Goal: Use online tool/utility: Utilize a website feature to perform a specific function

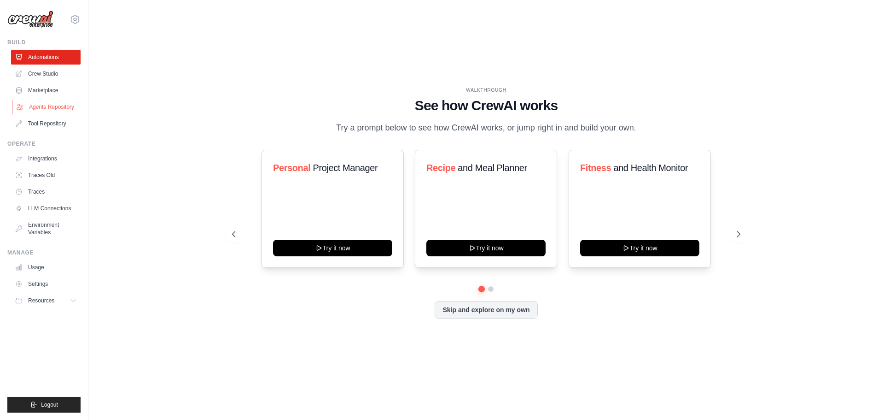
click at [38, 101] on link "Agents Repository" at bounding box center [47, 106] width 70 height 15
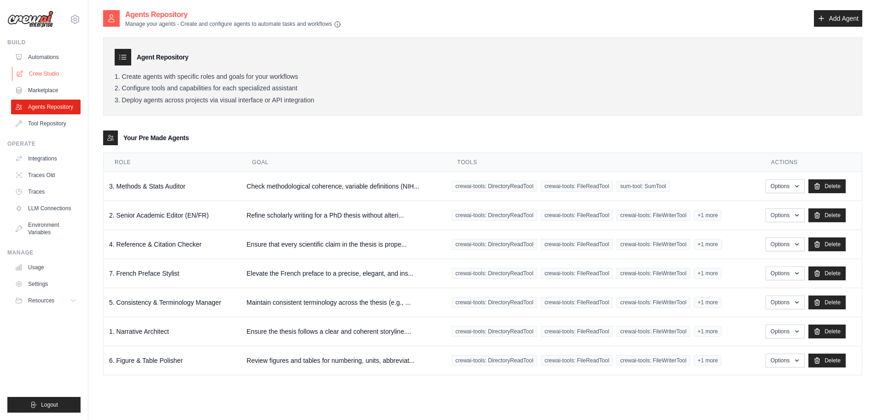
click at [55, 70] on link "Crew Studio" at bounding box center [47, 73] width 70 height 15
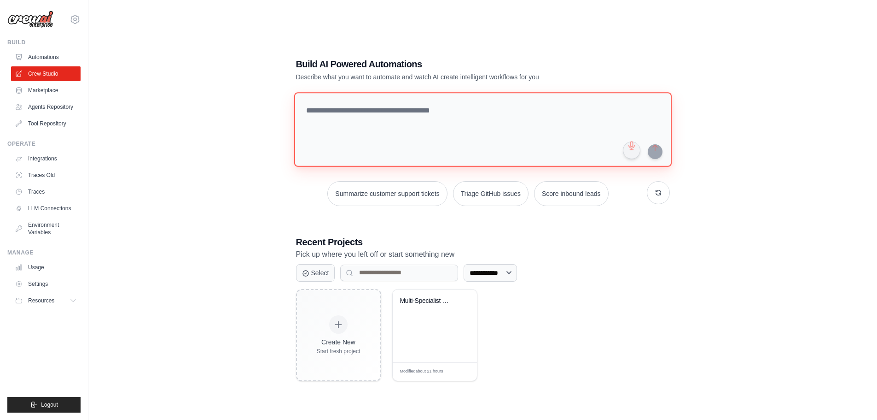
click at [369, 133] on textarea at bounding box center [483, 129] width 378 height 75
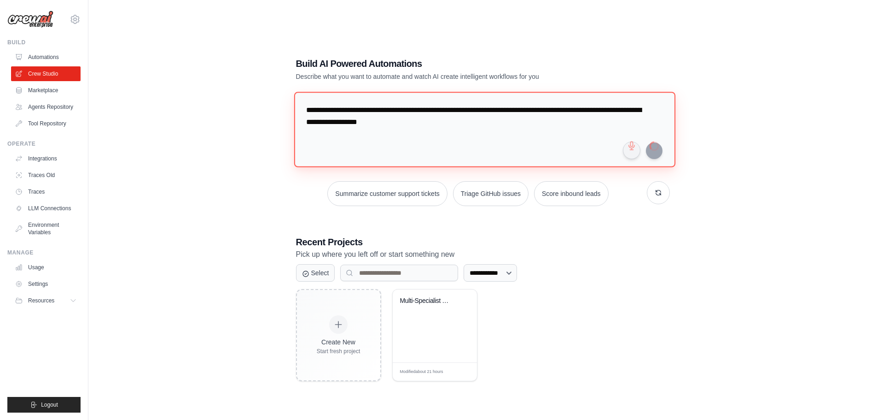
type textarea "**********"
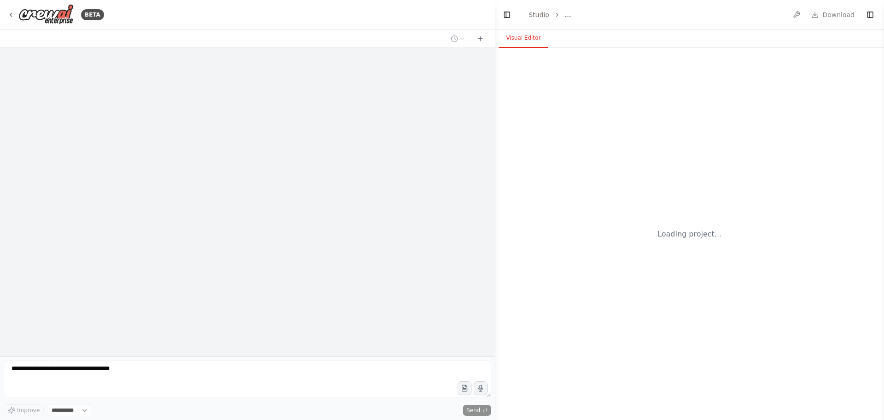
select select "****"
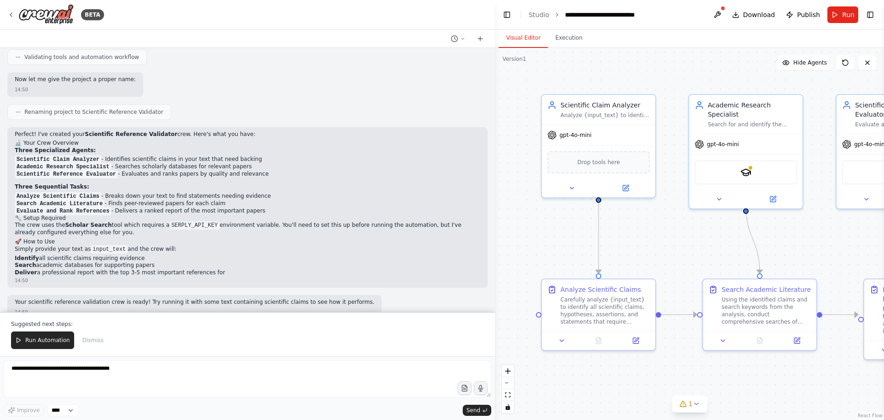
scroll to position [672, 0]
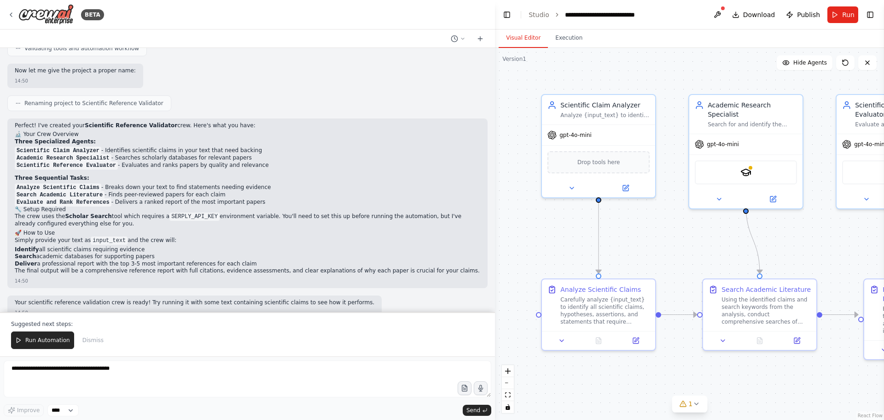
click at [101, 328] on div "Suggested next steps: Run Automation Dismiss" at bounding box center [247, 334] width 495 height 44
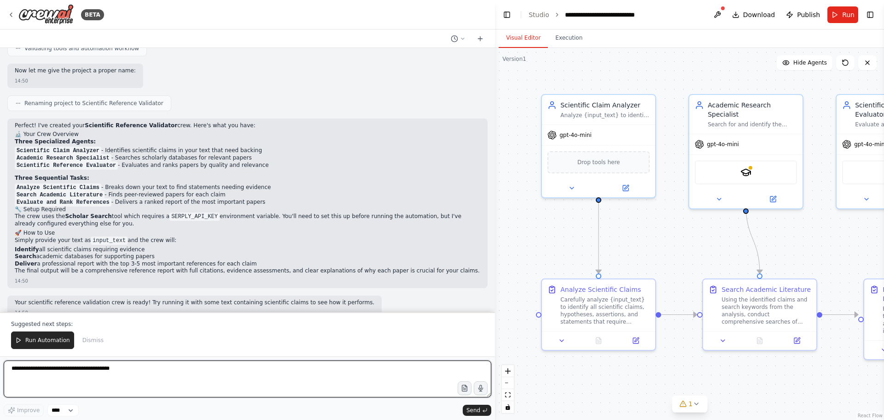
click at [64, 373] on textarea at bounding box center [248, 378] width 488 height 37
paste textarea "**********"
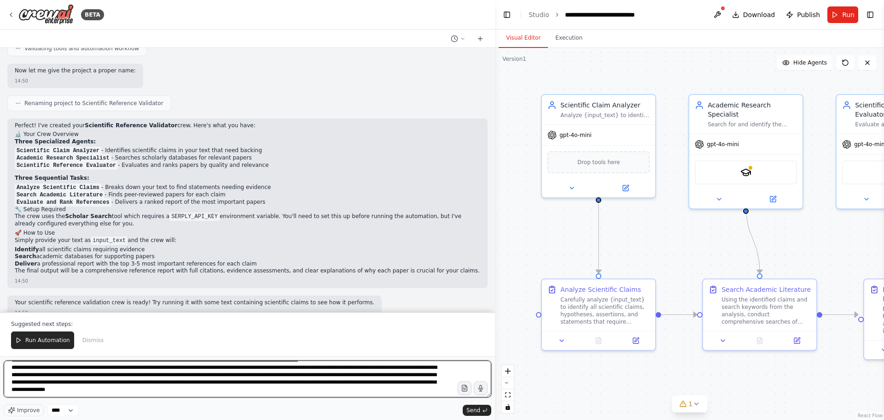
scroll to position [756, 0]
click at [193, 390] on textarea at bounding box center [248, 378] width 488 height 37
paste textarea "**********"
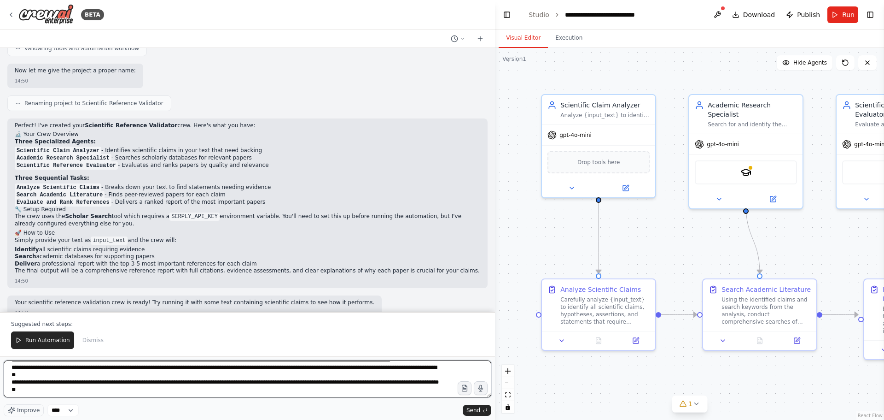
scroll to position [1171, 0]
type textarea "**********"
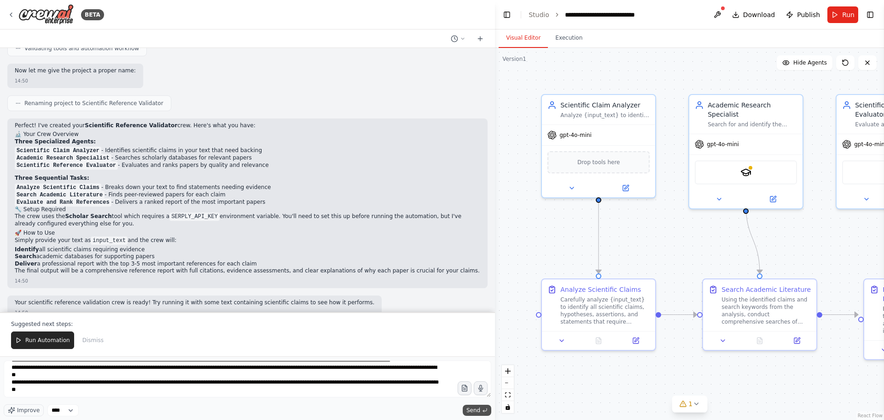
click at [479, 409] on span "Send" at bounding box center [474, 409] width 14 height 7
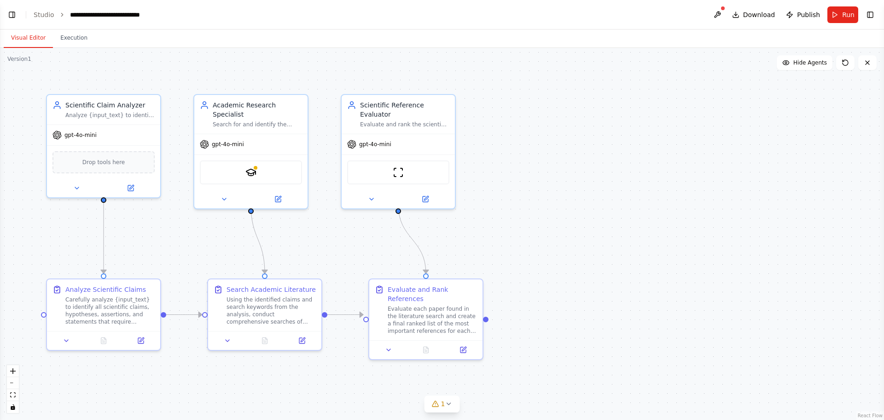
scroll to position [2039, 0]
click at [49, 13] on link "Studio" at bounding box center [44, 14] width 21 height 7
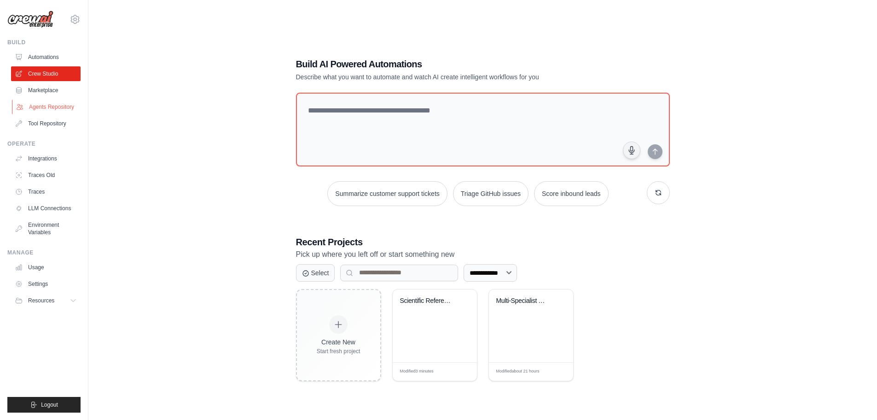
click at [39, 105] on link "Agents Repository" at bounding box center [47, 106] width 70 height 15
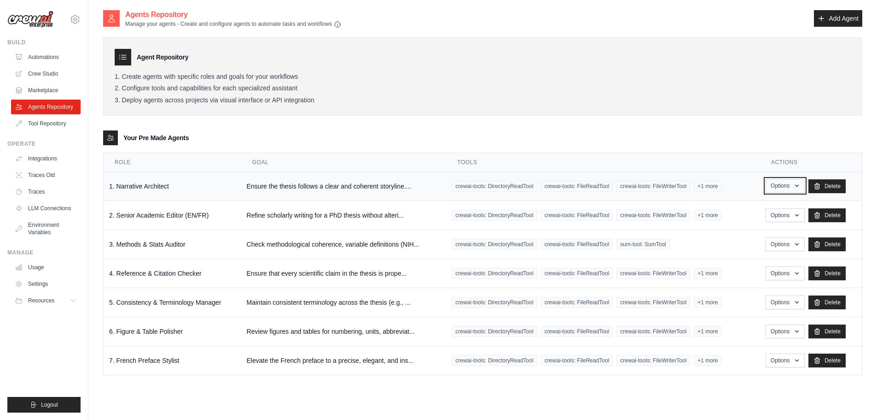
click at [788, 188] on button "Options" at bounding box center [785, 186] width 39 height 14
click at [757, 209] on link "Show" at bounding box center [772, 207] width 66 height 17
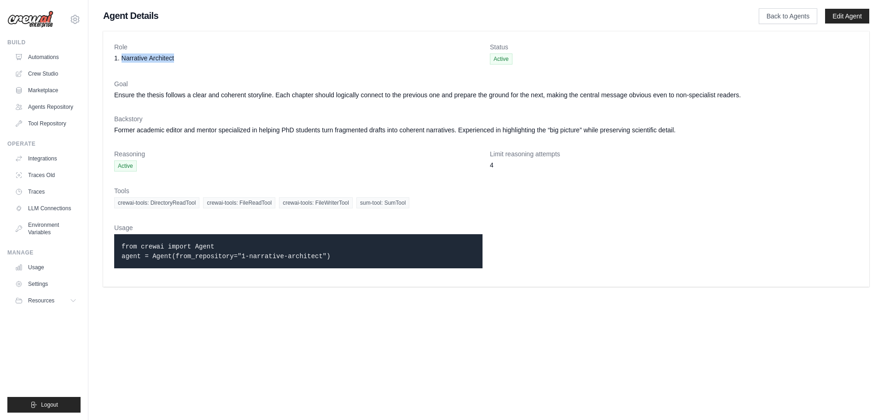
drag, startPoint x: 123, startPoint y: 58, endPoint x: 199, endPoint y: 61, distance: 77.0
click at [199, 61] on dd "1. Narrative Architect" at bounding box center [298, 57] width 368 height 9
copy dd "Narrative Architect"
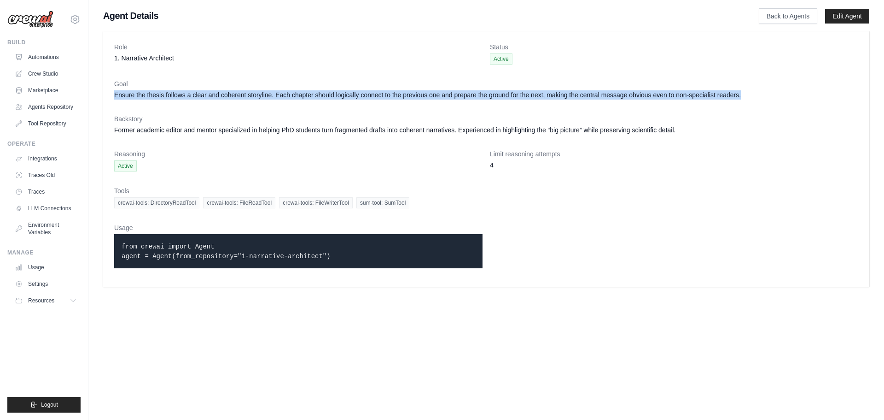
drag, startPoint x: 115, startPoint y: 93, endPoint x: 742, endPoint y: 101, distance: 626.9
click at [742, 101] on dl "Role 1. Narrative Architect Status Active Goal Ensure the thesis follows a clea…" at bounding box center [486, 158] width 744 height 233
copy dd "Ensure the thesis follows a clear and coherent storyline. Each chapter should l…"
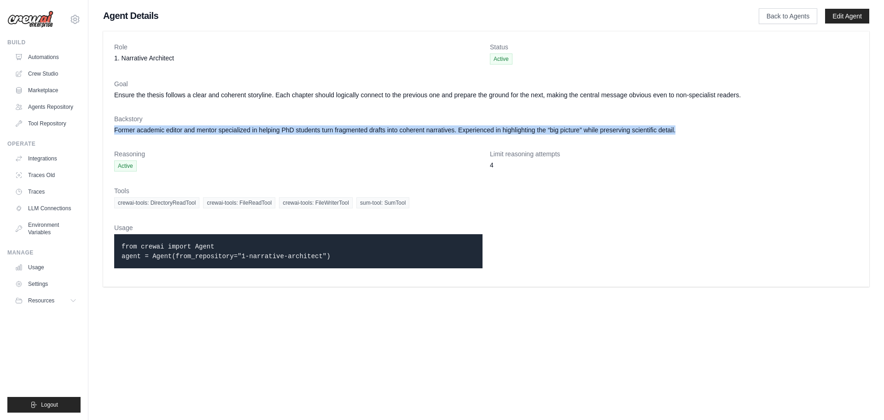
drag, startPoint x: 115, startPoint y: 130, endPoint x: 736, endPoint y: 136, distance: 621.4
click at [736, 136] on dl "Role 1. Narrative Architect Status Active Goal Ensure the thesis follows a clea…" at bounding box center [486, 158] width 744 height 233
copy dd "Former academic editor and mentor specialized in helping PhD students turn frag…"
click at [40, 71] on link "Crew Studio" at bounding box center [47, 73] width 70 height 15
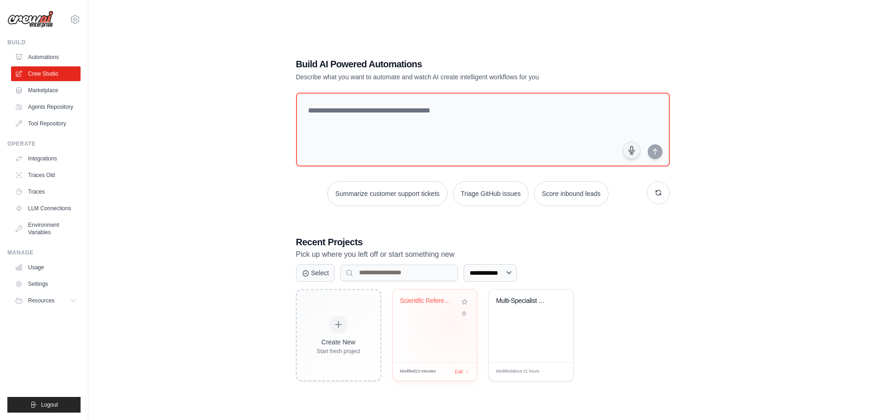
click at [452, 322] on div "Scientific Reference Validator" at bounding box center [435, 325] width 84 height 73
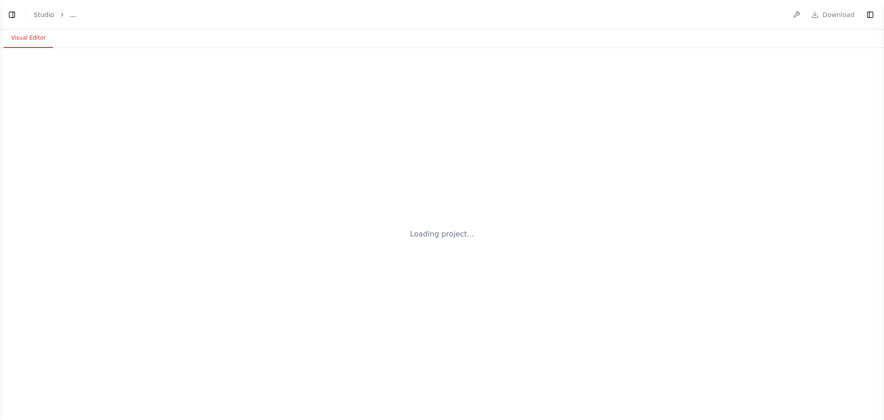
select select "****"
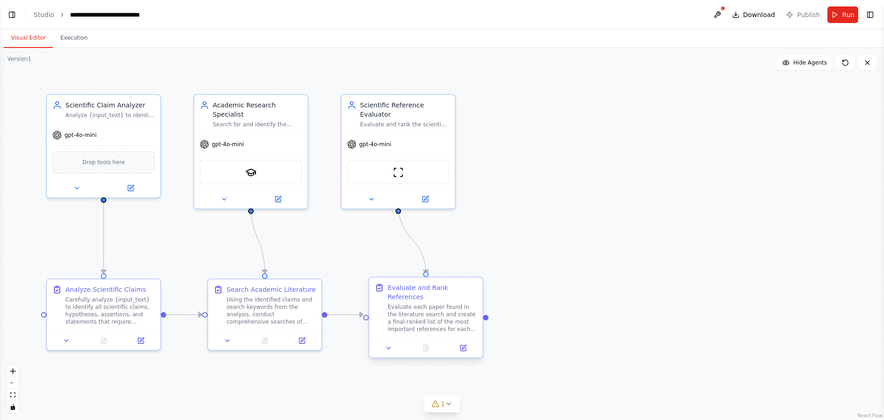
scroll to position [1673, 0]
click at [22, 58] on div "Version 1" at bounding box center [19, 58] width 24 height 7
click at [22, 39] on button "Visual Editor" at bounding box center [28, 38] width 49 height 19
click at [10, 7] on header "**********" at bounding box center [442, 14] width 884 height 29
click at [10, 11] on button "Toggle Left Sidebar" at bounding box center [12, 14] width 13 height 13
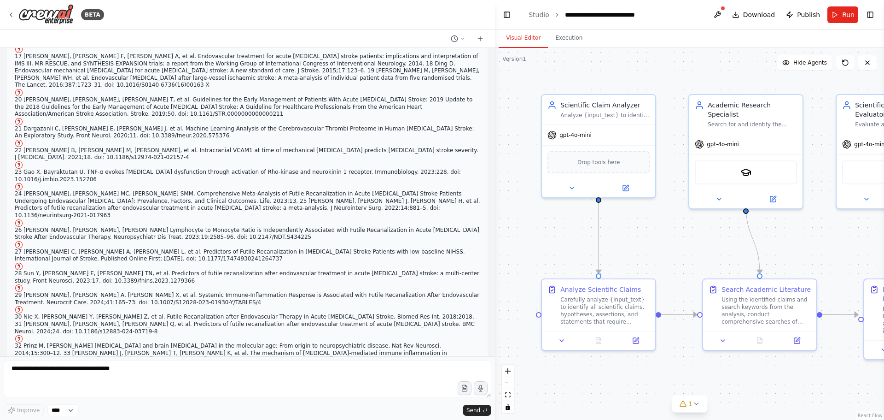
scroll to position [1995, 0]
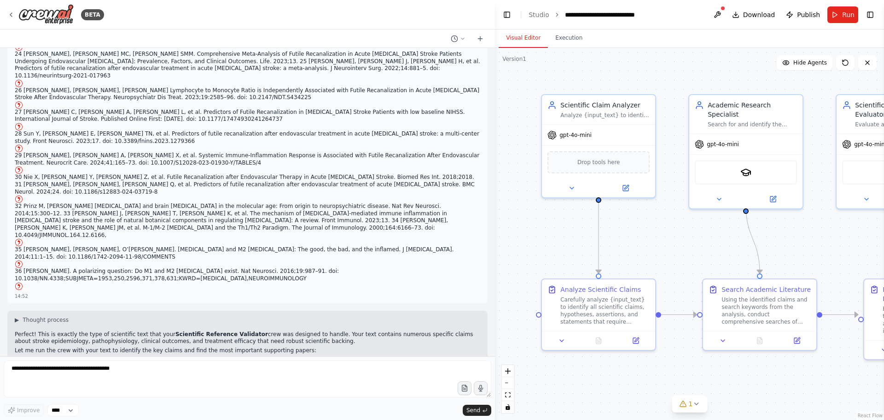
drag, startPoint x: 93, startPoint y: 316, endPoint x: 135, endPoint y: 317, distance: 41.5
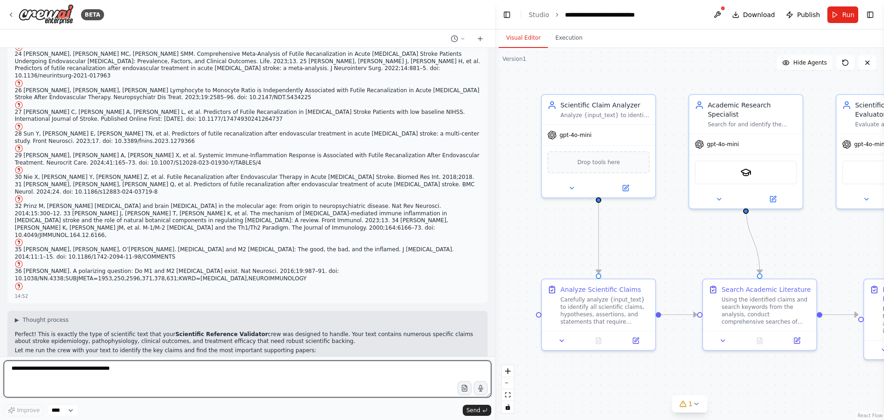
click at [164, 367] on textarea at bounding box center [248, 378] width 488 height 37
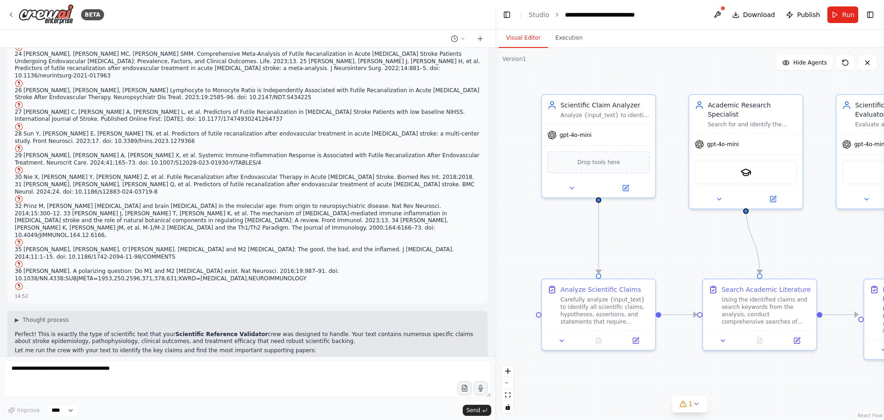
drag, startPoint x: 137, startPoint y: 317, endPoint x: 93, endPoint y: 316, distance: 43.8
copy code "SERPLY_API_KEY"
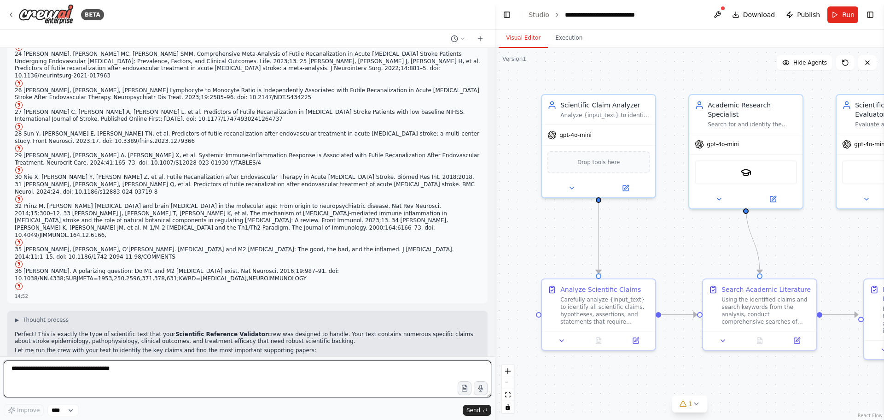
click at [133, 379] on textarea at bounding box center [248, 378] width 488 height 37
paste textarea "**********"
type textarea "**********"
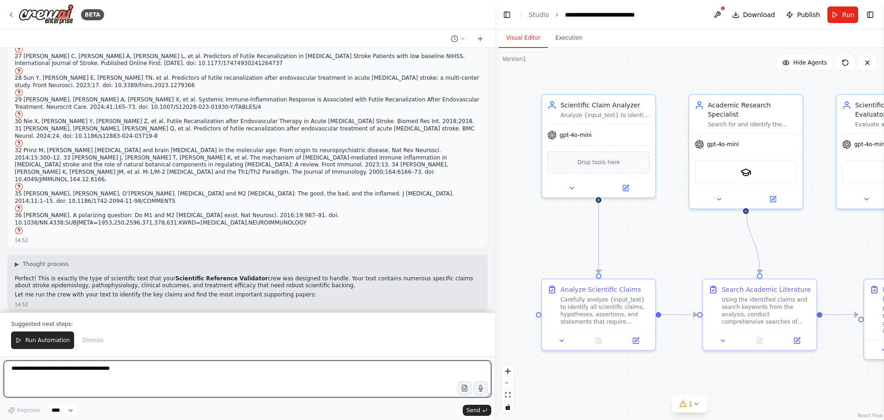
scroll to position [2119, 0]
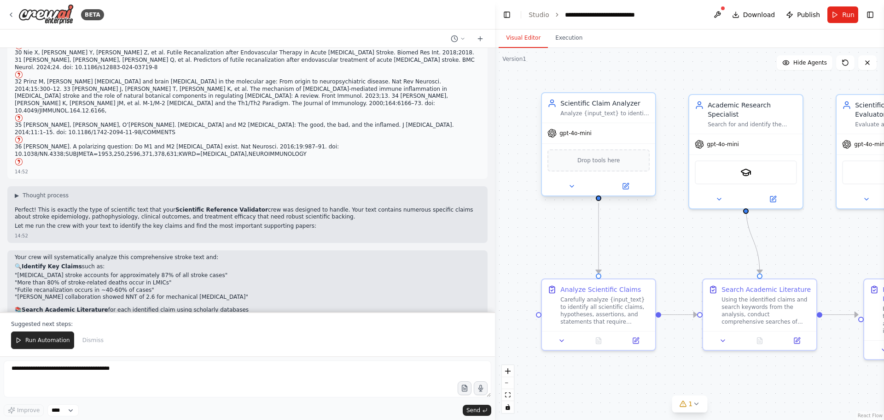
click at [590, 133] on span "gpt-4o-mini" at bounding box center [576, 132] width 32 height 7
click at [573, 186] on icon at bounding box center [571, 185] width 7 height 7
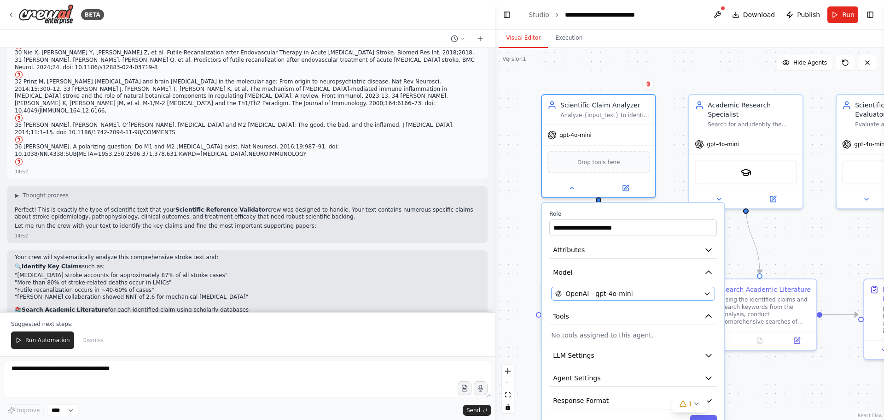
scroll to position [2151, 0]
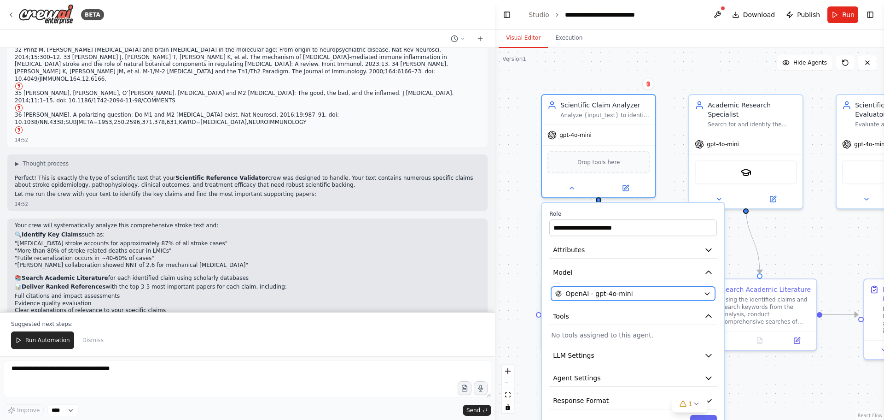
click at [580, 295] on span "OpenAI - gpt-4o-mini" at bounding box center [599, 293] width 67 height 9
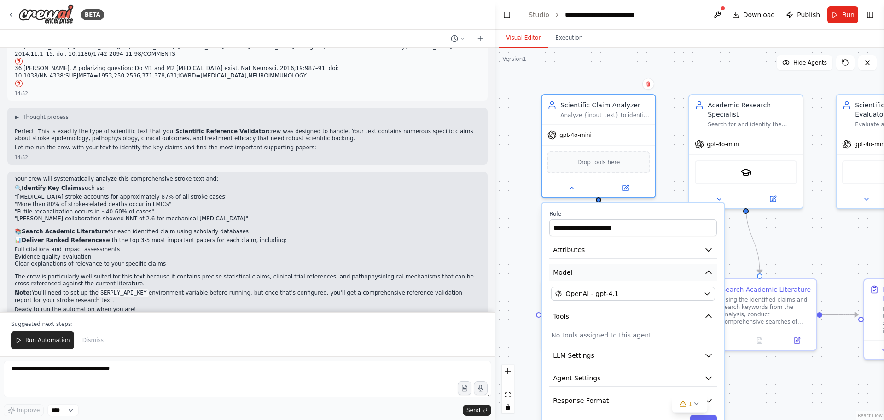
scroll to position [2207, 0]
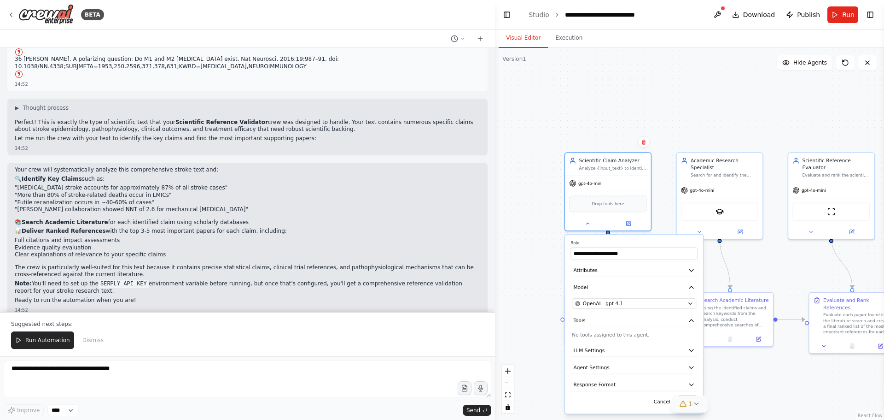
click at [694, 405] on icon at bounding box center [696, 403] width 7 height 7
click at [804, 397] on div ".deletable-edge-delete-btn { width: 20px; height: 20px; border: 0px solid #ffff…" at bounding box center [689, 234] width 389 height 372
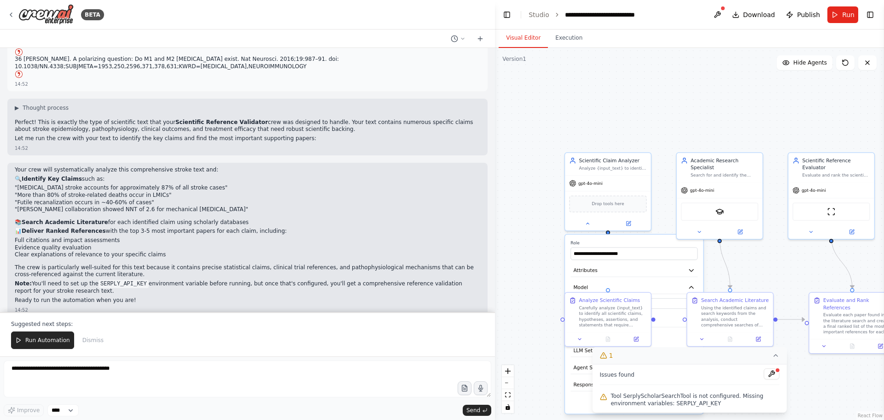
click at [530, 373] on div ".deletable-edge-delete-btn { width: 20px; height: 20px; border: 0px solid #ffff…" at bounding box center [689, 234] width 389 height 372
click at [700, 228] on div at bounding box center [720, 230] width 86 height 14
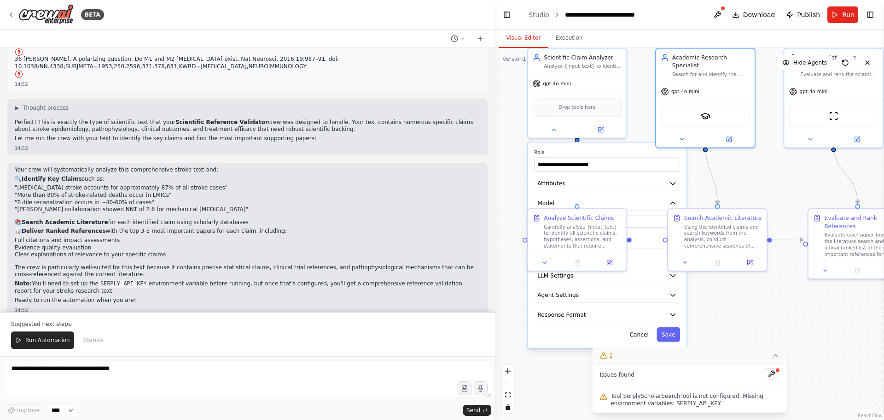
drag, startPoint x: 656, startPoint y: 121, endPoint x: 626, endPoint y: 10, distance: 115.0
click at [629, 27] on main "**********" at bounding box center [689, 210] width 389 height 420
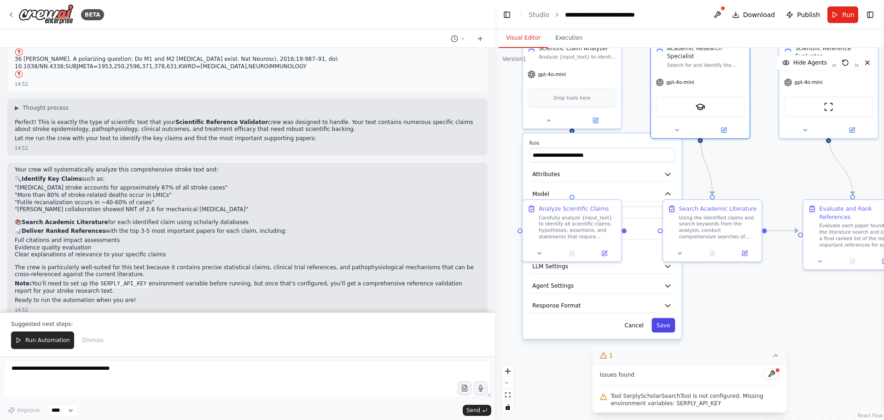
click at [667, 325] on button "Save" at bounding box center [663, 325] width 23 height 14
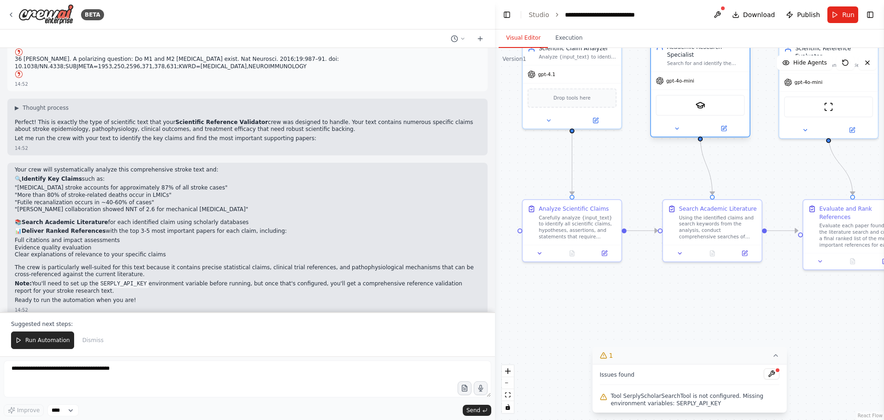
click at [695, 76] on div "gpt-4o-mini" at bounding box center [700, 81] width 99 height 18
click at [661, 77] on div "gpt-4o-mini" at bounding box center [700, 81] width 99 height 18
click at [677, 126] on div at bounding box center [700, 128] width 99 height 16
click at [672, 123] on button at bounding box center [676, 128] width 45 height 10
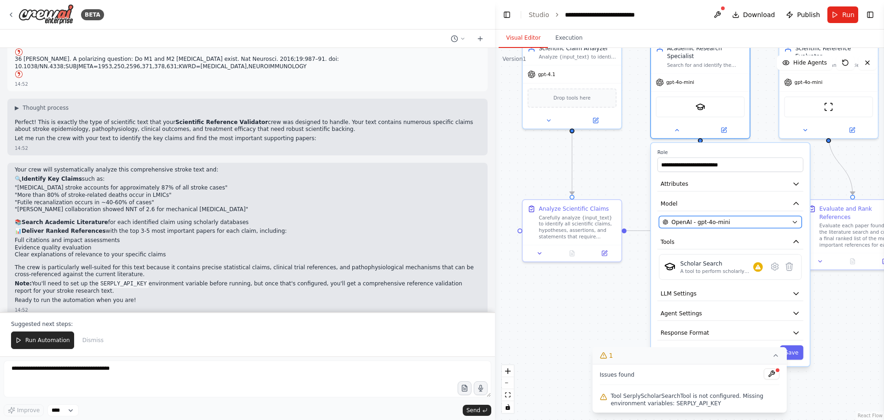
click at [683, 218] on span "OpenAI - gpt-4o-mini" at bounding box center [701, 222] width 58 height 8
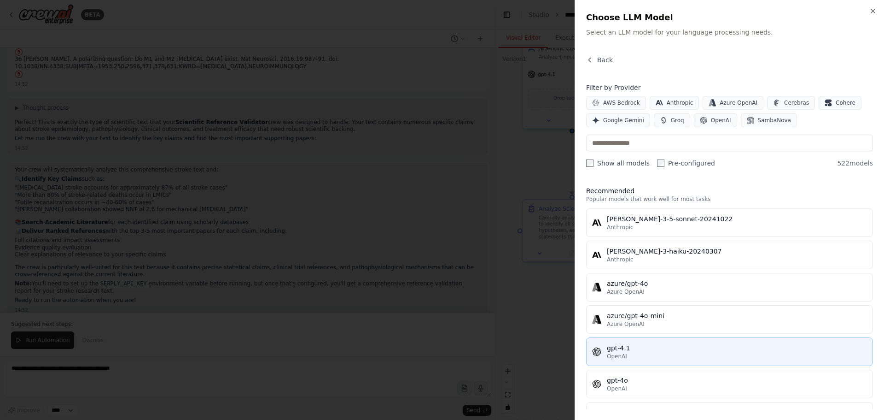
click at [634, 352] on div "gpt-4.1" at bounding box center [737, 347] width 260 height 9
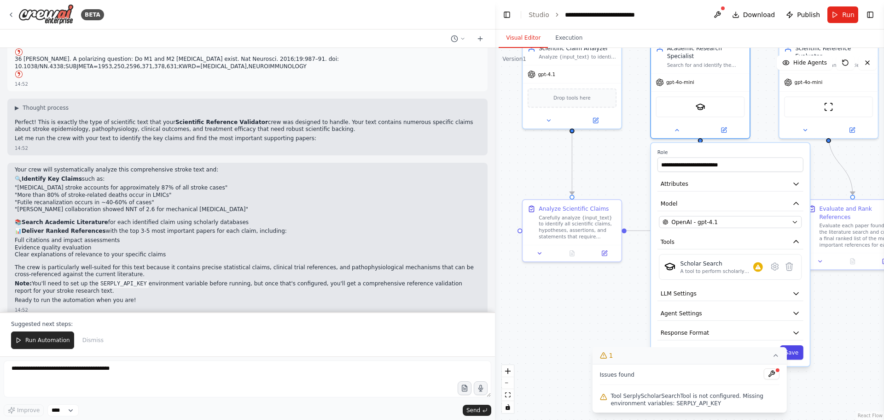
click at [795, 345] on button "Save" at bounding box center [791, 352] width 23 height 14
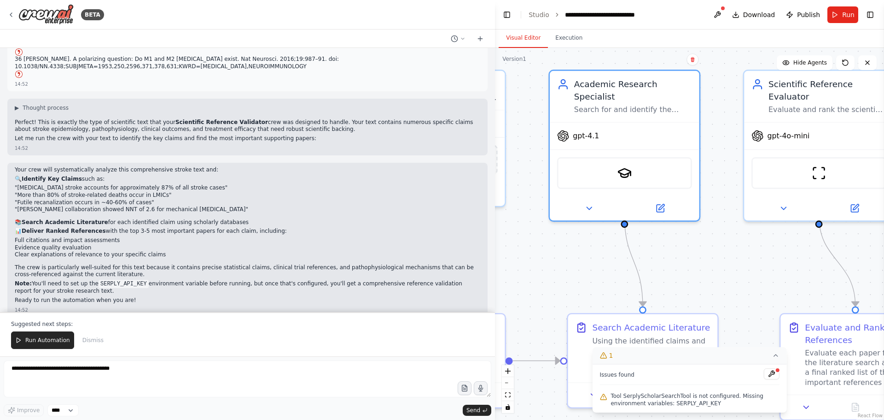
drag, startPoint x: 791, startPoint y: 172, endPoint x: 747, endPoint y: 242, distance: 82.2
click at [749, 245] on div ".deletable-edge-delete-btn { width: 20px; height: 20px; border: 0px solid #ffff…" at bounding box center [689, 234] width 389 height 372
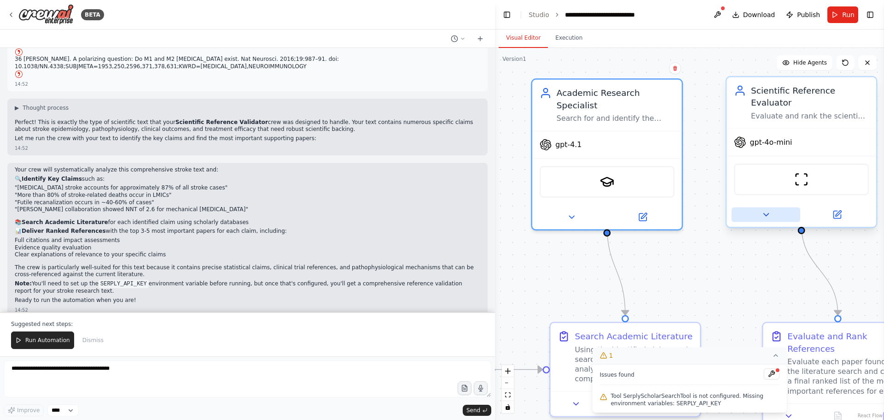
click at [761, 210] on icon at bounding box center [766, 215] width 10 height 10
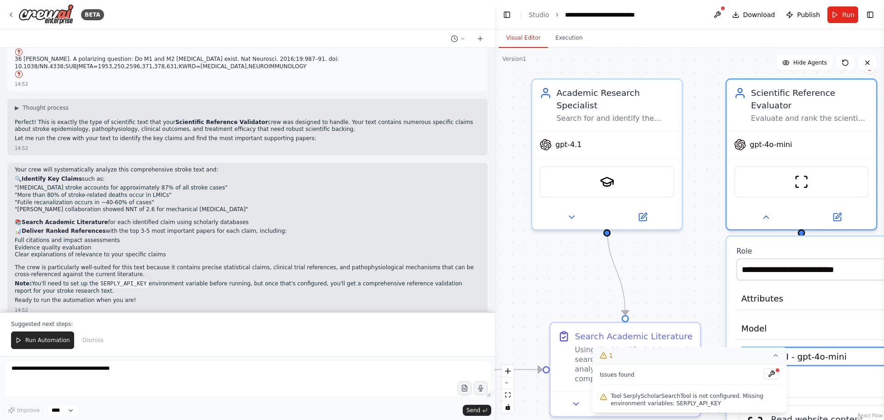
click at [810, 350] on span "OpenAI - gpt-4o-mini" at bounding box center [802, 356] width 89 height 12
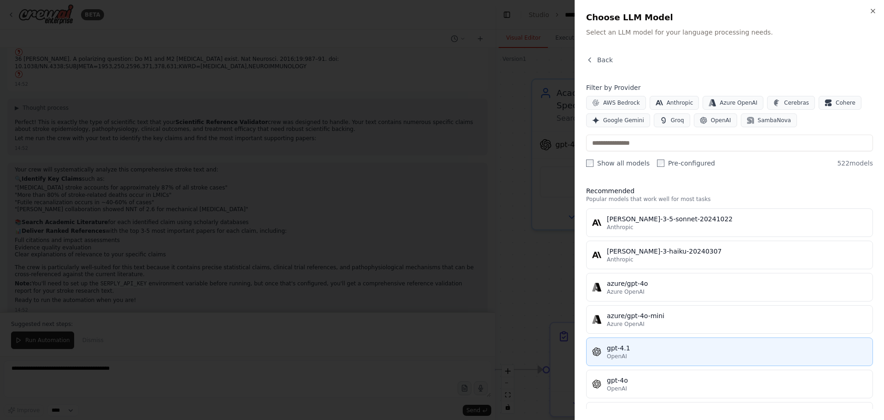
click at [686, 353] on div "OpenAI" at bounding box center [737, 355] width 260 height 7
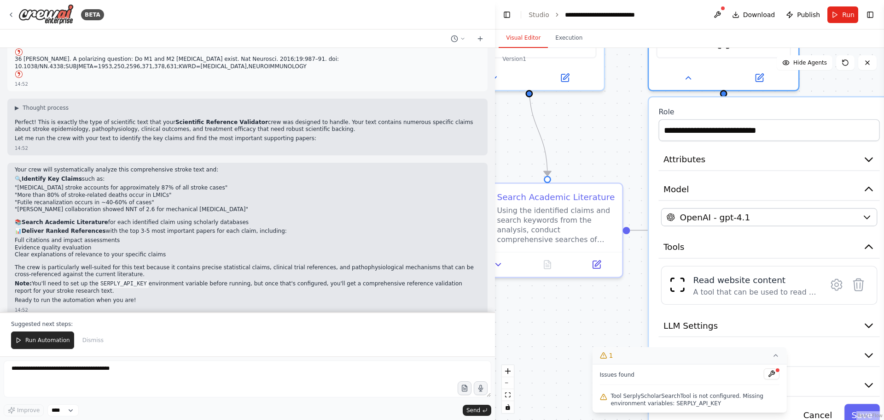
drag, startPoint x: 709, startPoint y: 275, endPoint x: 629, endPoint y: 123, distance: 172.0
click at [629, 123] on div ".deletable-edge-delete-btn { width: 20px; height: 20px; border: 0px solid #ffff…" at bounding box center [689, 234] width 389 height 372
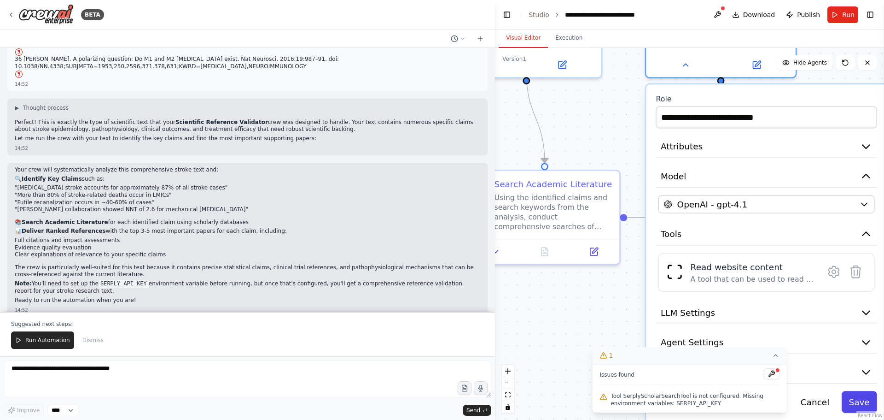
click at [869, 394] on button "Save" at bounding box center [859, 402] width 35 height 22
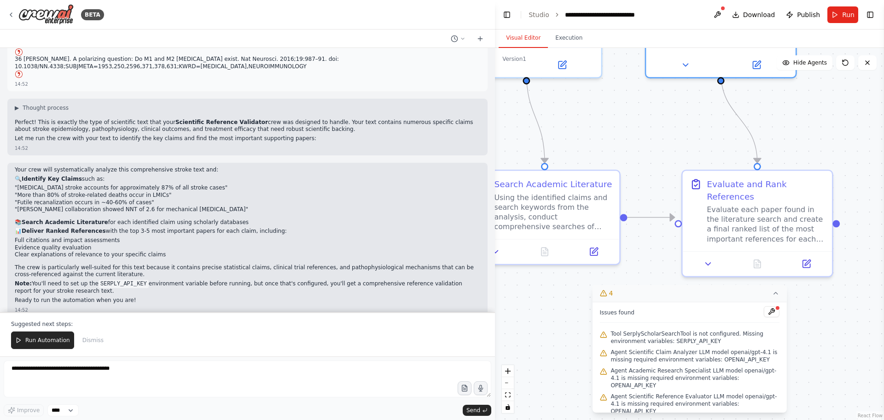
drag, startPoint x: 117, startPoint y: 198, endPoint x: 163, endPoint y: 198, distance: 45.1
click at [163, 376] on p "Excellent! Since you've already set up the SERPLY_API_KEY , your Scientific Ref…" at bounding box center [186, 379] width 343 height 7
copy code "SERPLY_API_KEY"
click at [9, 14] on icon at bounding box center [10, 14] width 7 height 7
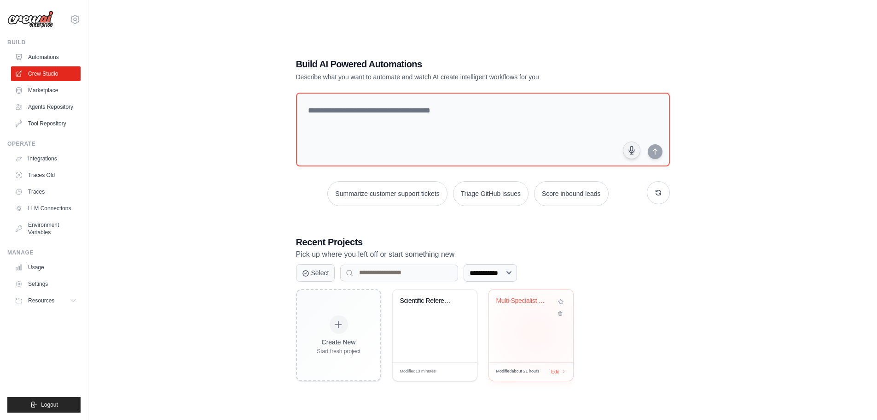
click at [537, 332] on div "Multi-Specialist Thesis Analysis Cr..." at bounding box center [531, 325] width 84 height 73
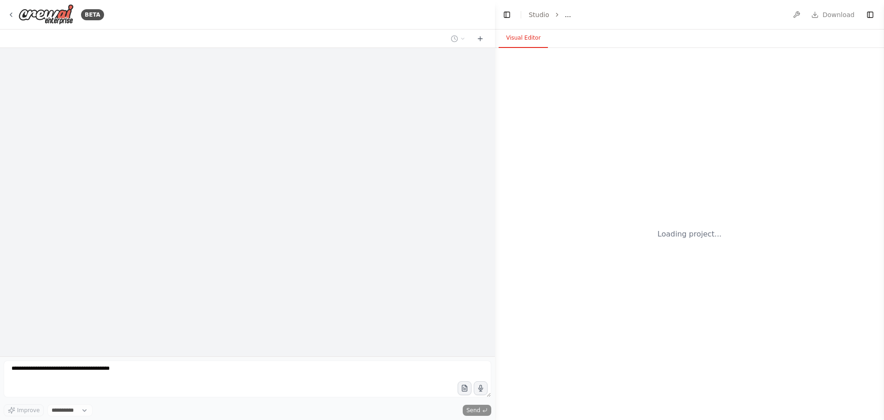
select select "****"
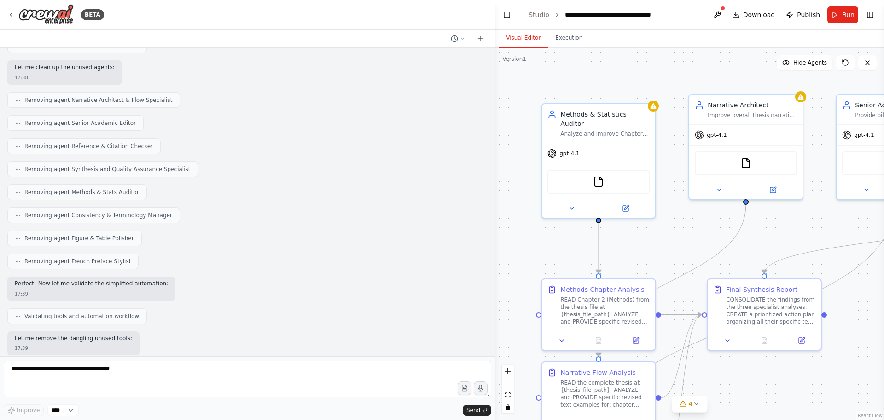
scroll to position [5988, 0]
